Goal: Information Seeking & Learning: Find specific fact

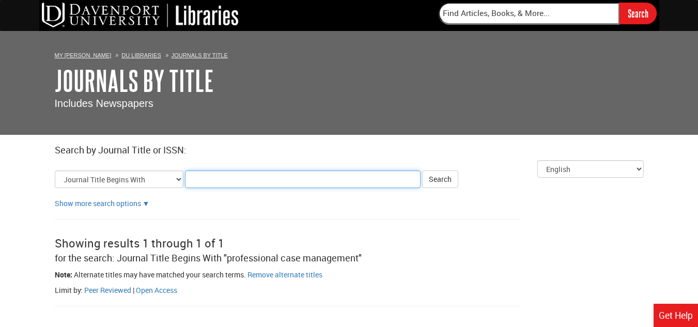
paste input "Components Vital for a Client’s Case File"
type input "Components Vital for a Client’s Case File"
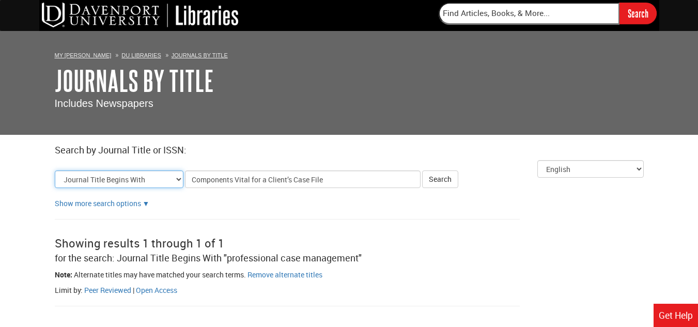
click at [177, 178] on select "Journal Title Begins With Journal Title Equals Journal Title Contains All Words…" at bounding box center [119, 179] width 129 height 18
select select "alternate_title_equals"
click at [55, 170] on select "Journal Title Begins With Journal Title Equals Journal Title Contains All Words…" at bounding box center [119, 179] width 129 height 18
click at [431, 184] on button "Search" at bounding box center [440, 179] width 36 height 18
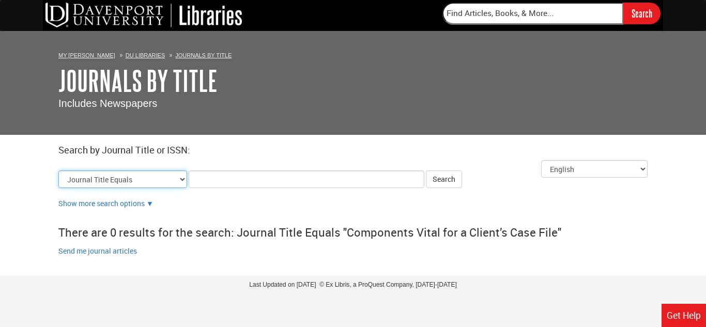
click at [180, 178] on select "Journal Title Begins With Journal Title Equals Journal Title Contains All Words…" at bounding box center [122, 179] width 129 height 18
select select "title_contains"
click at [58, 170] on select "Journal Title Begins With Journal Title Equals Journal Title Contains All Words…" at bounding box center [122, 179] width 129 height 18
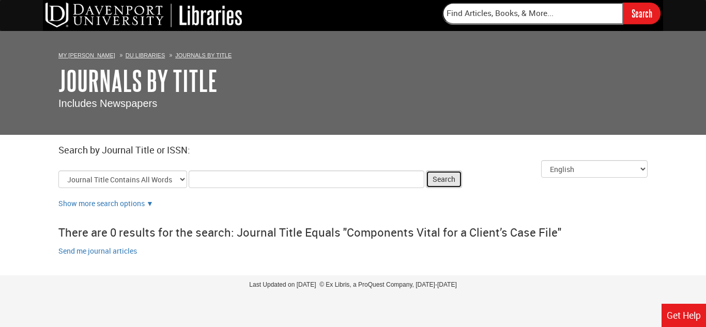
click at [454, 184] on button "Search" at bounding box center [444, 179] width 36 height 18
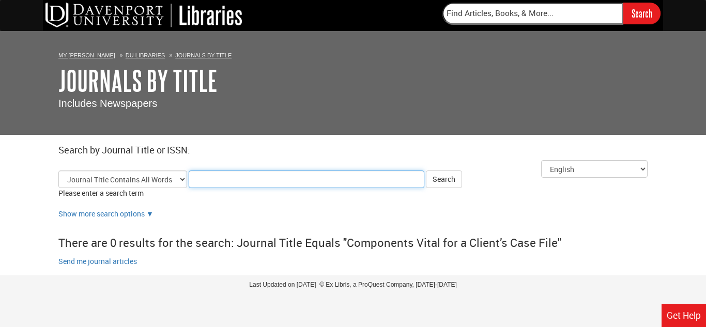
paste input "Components Vital for a Client’s Case File"
type input "Components Vital for a Client’s Case File"
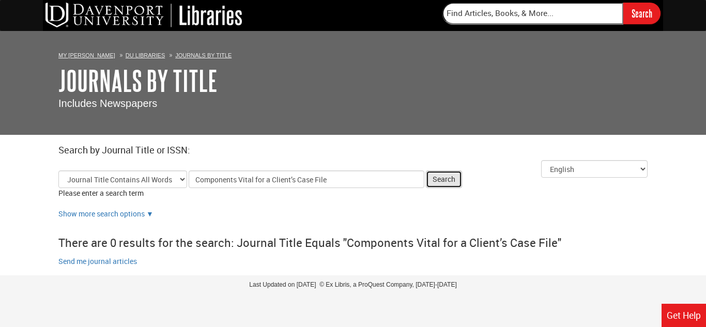
click at [453, 183] on button "Search" at bounding box center [444, 179] width 36 height 18
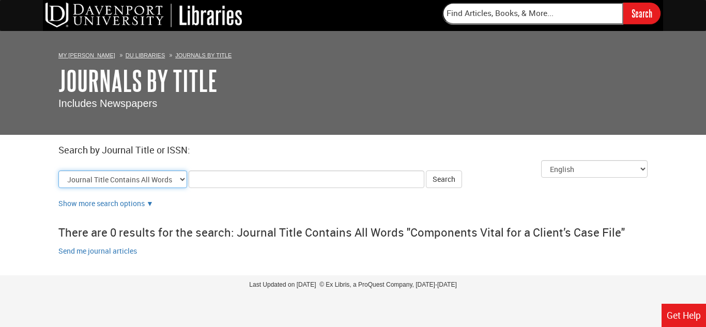
click at [176, 175] on select "Journal Title Begins With Journal Title Equals Journal Title Contains All Words…" at bounding box center [122, 179] width 129 height 18
select select "alternate_title_begins"
click at [58, 170] on select "Journal Title Begins With Journal Title Equals Journal Title Contains All Words…" at bounding box center [122, 179] width 129 height 18
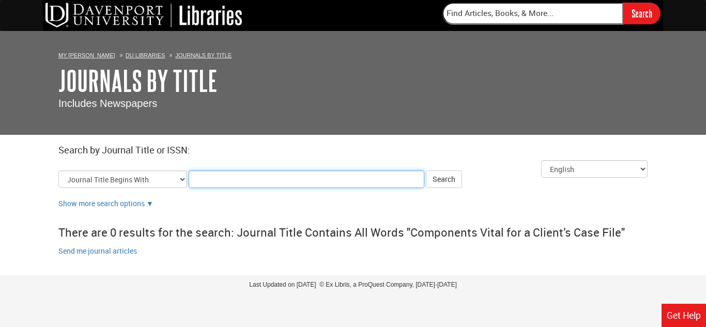
paste input "Components Vital for a Client’s Case File"
type input "Components Vital for a Client’s Case File"
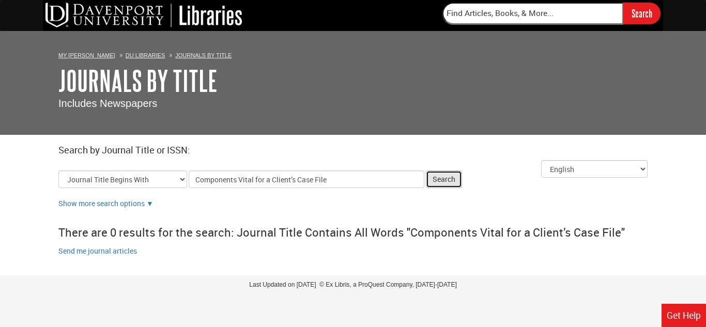
click at [452, 181] on button "Search" at bounding box center [444, 179] width 36 height 18
